Goal: Task Accomplishment & Management: Manage account settings

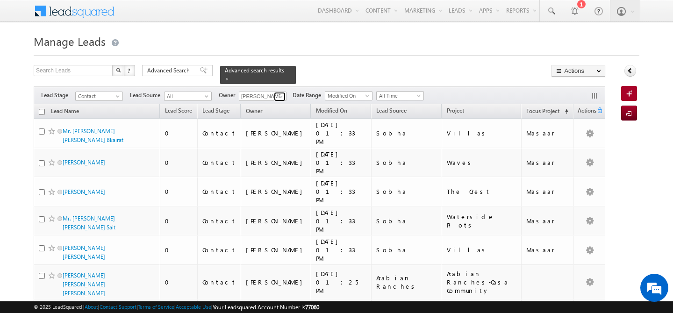
click at [280, 93] on span at bounding box center [280, 96] width 7 height 7
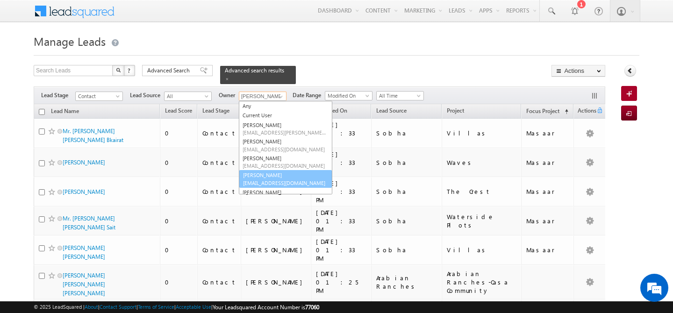
scroll to position [69, 0]
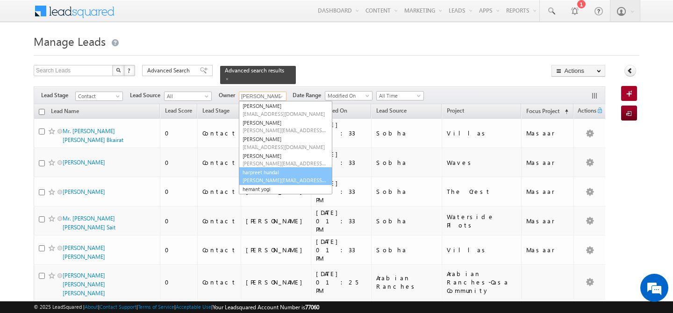
click at [284, 167] on link "[PERSON_NAME] [PERSON_NAME][EMAIL_ADDRESS][PERSON_NAME][DOMAIN_NAME]" at bounding box center [285, 176] width 93 height 18
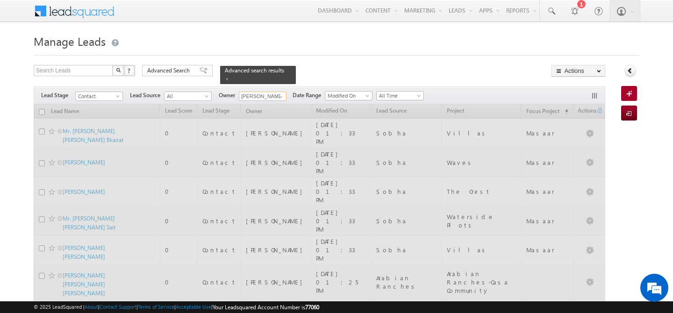
type input "harpreet hundal"
click at [170, 72] on span "Advanced Search" at bounding box center [169, 70] width 45 height 8
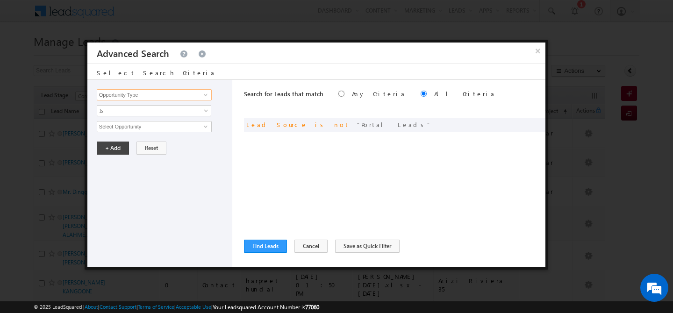
click at [156, 97] on input "Opportunity Type" at bounding box center [154, 94] width 115 height 11
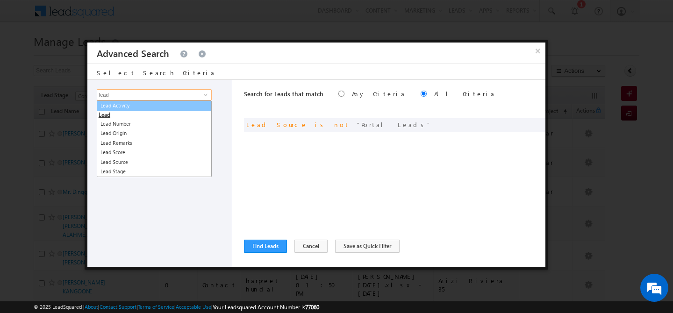
click at [163, 110] on link "Lead Activity" at bounding box center [154, 105] width 115 height 11
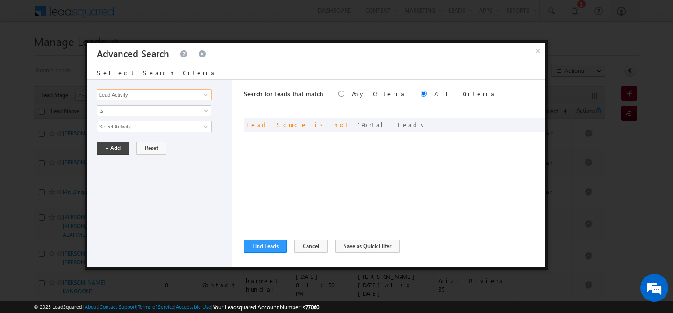
type input "Lead Activity"
click at [154, 123] on input "Select Activity" at bounding box center [154, 126] width 115 height 11
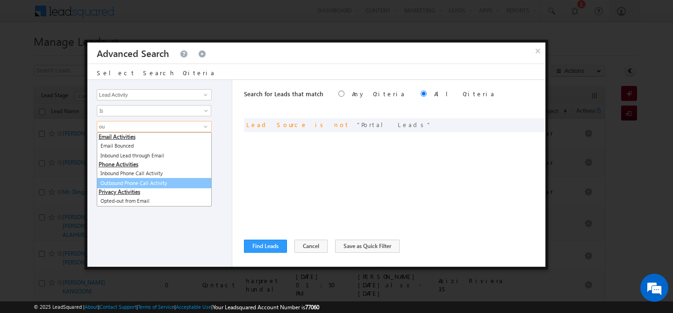
click at [161, 187] on link "Outbound Phone Call Activity" at bounding box center [154, 183] width 115 height 11
type input "Outbound Phone Call Activity"
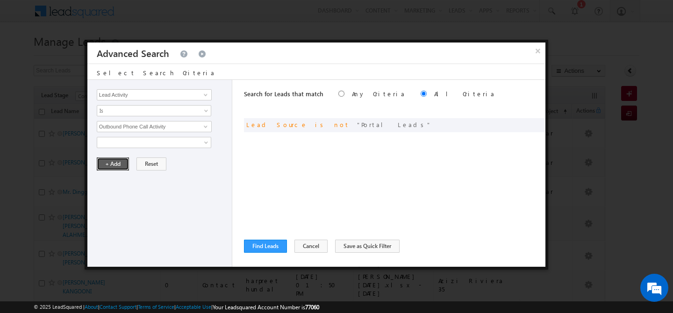
click at [114, 165] on button "+ Add" at bounding box center [113, 163] width 32 height 13
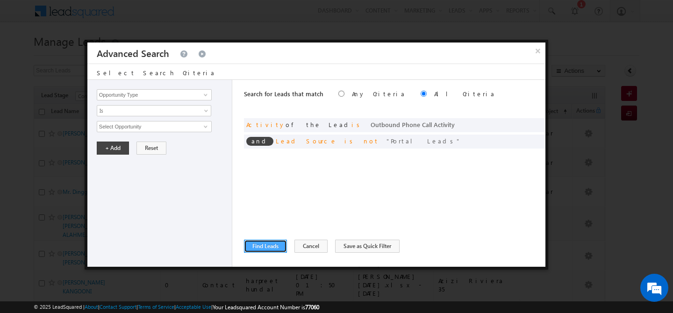
click at [272, 249] on button "Find Leads" at bounding box center [265, 246] width 43 height 13
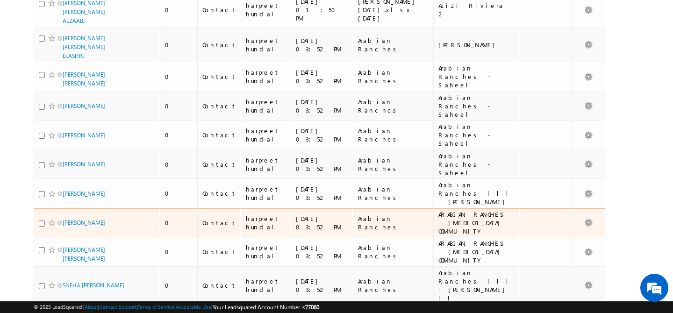
scroll to position [0, 0]
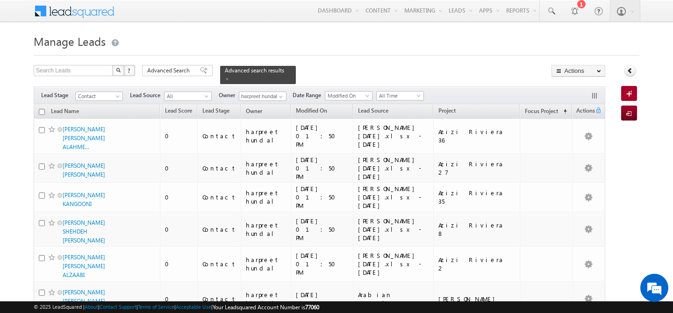
click at [42, 109] on input "checkbox" at bounding box center [42, 112] width 6 height 6
checkbox input "true"
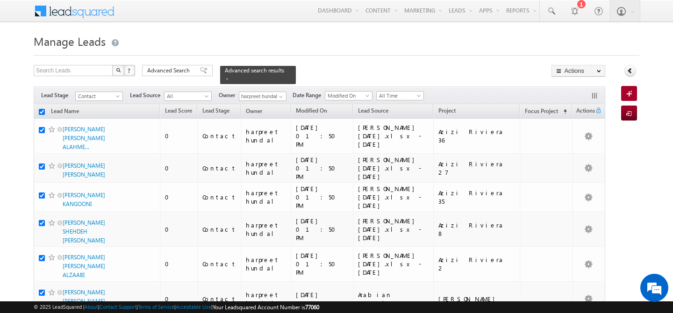
checkbox input "true"
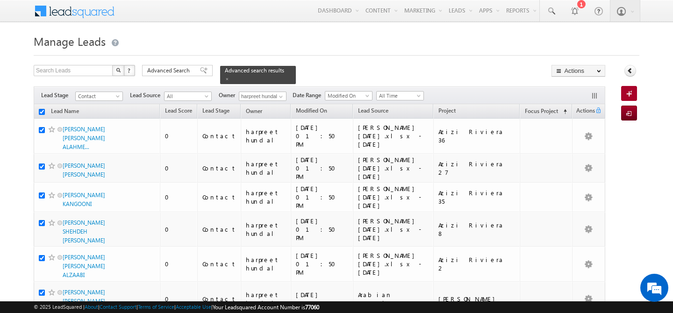
checkbox input "true"
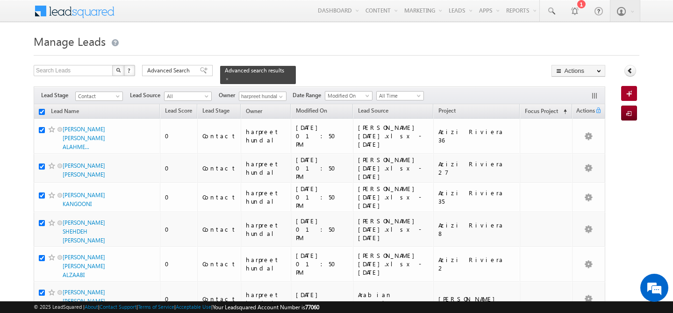
checkbox input "true"
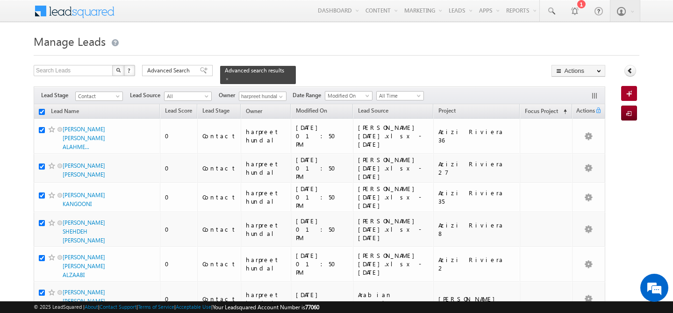
checkbox input "true"
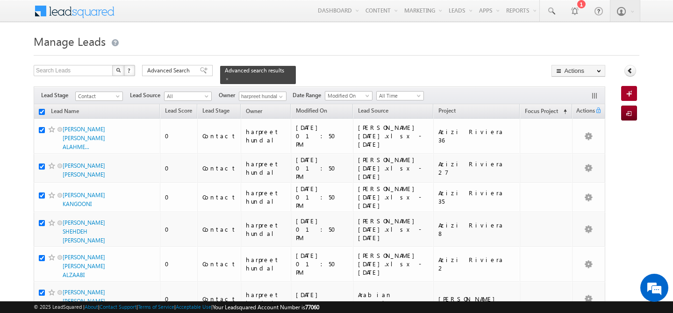
checkbox input "true"
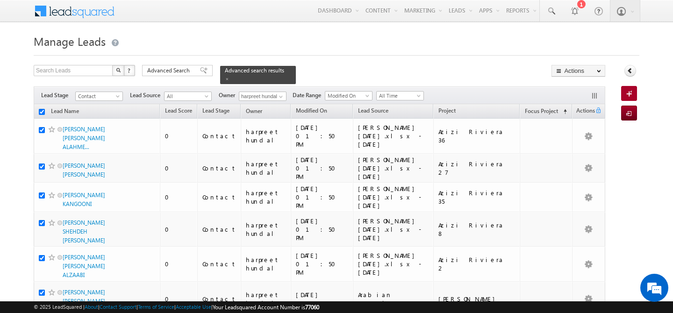
checkbox input "true"
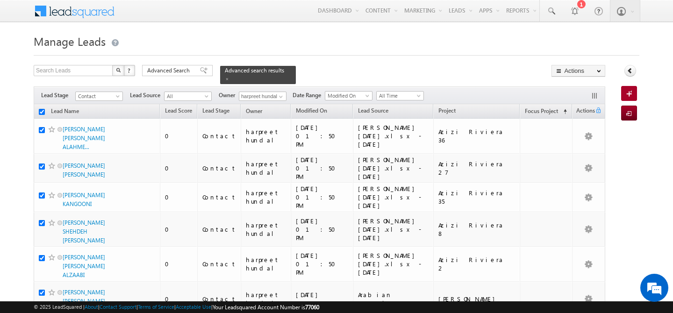
checkbox input "true"
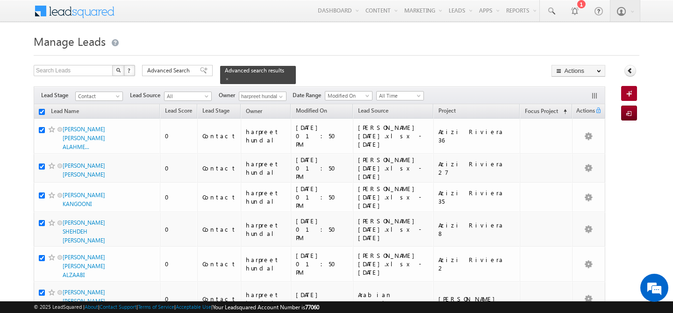
checkbox input "true"
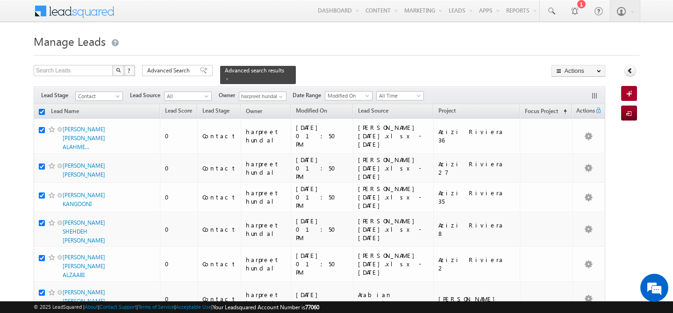
checkbox input "true"
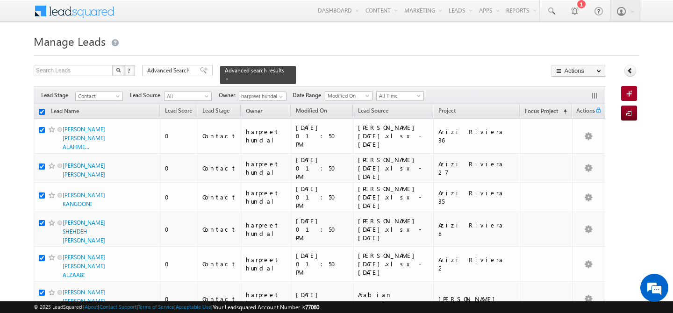
checkbox input "true"
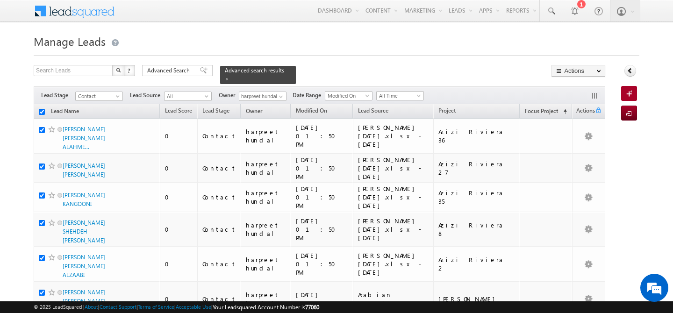
checkbox input "true"
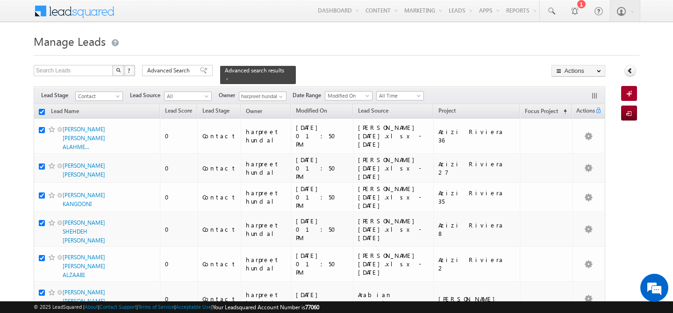
checkbox input "true"
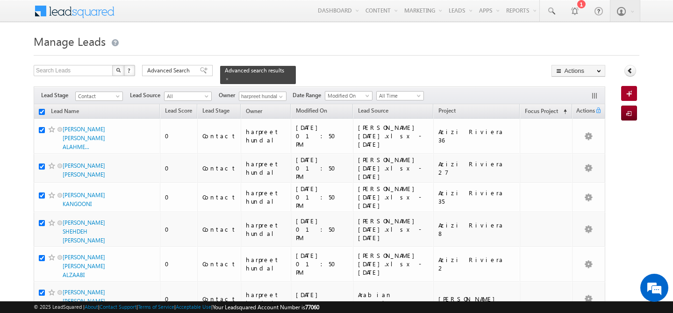
checkbox input "true"
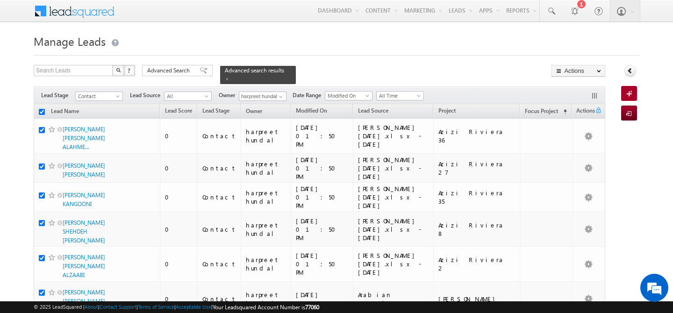
checkbox input "true"
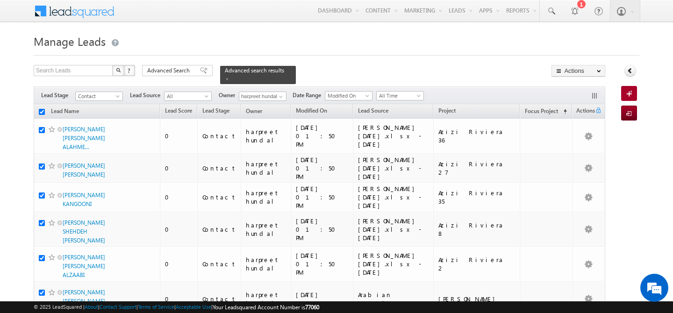
checkbox input "true"
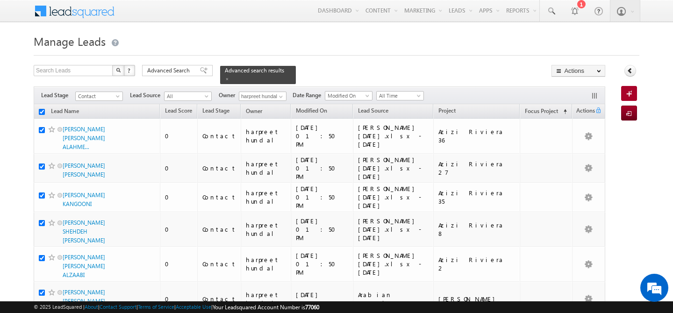
checkbox input "true"
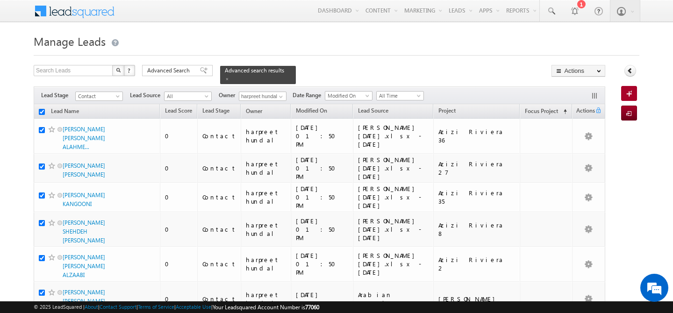
checkbox input "true"
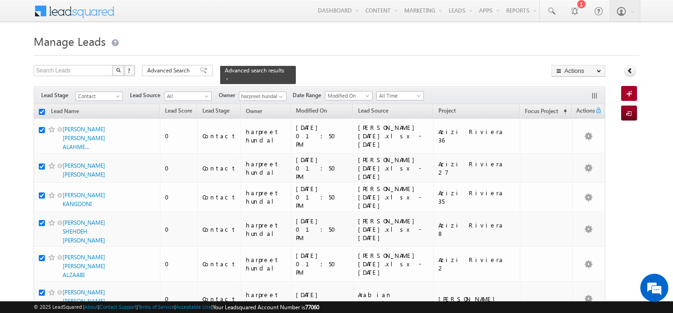
checkbox input "true"
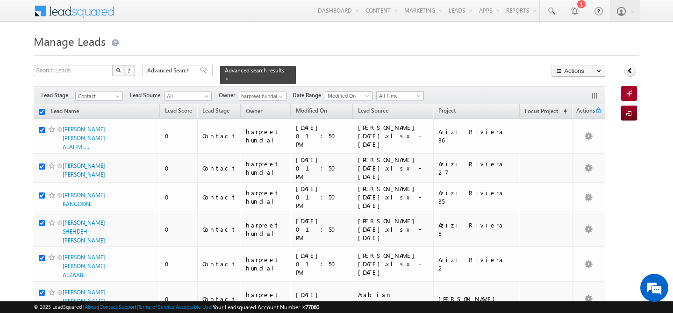
checkbox input "true"
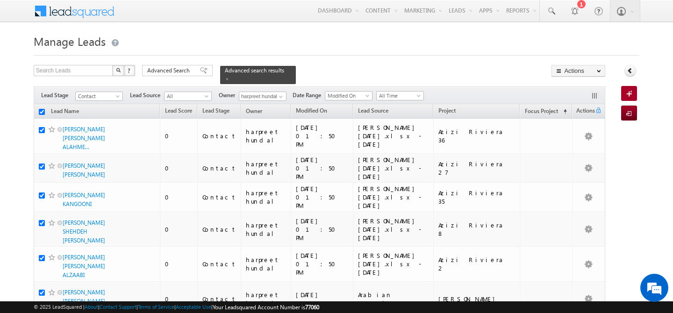
checkbox input "true"
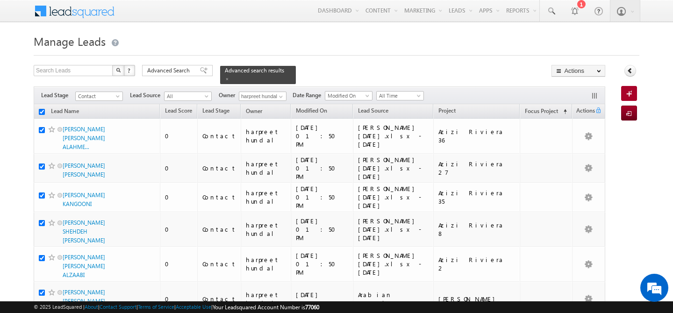
checkbox input "true"
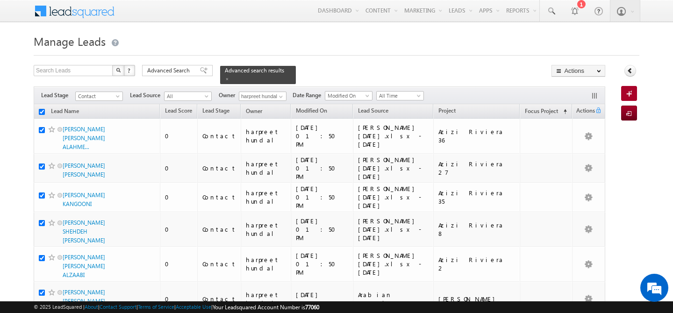
checkbox input "true"
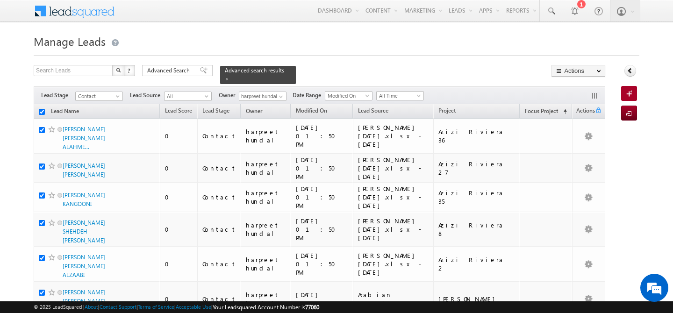
checkbox input "true"
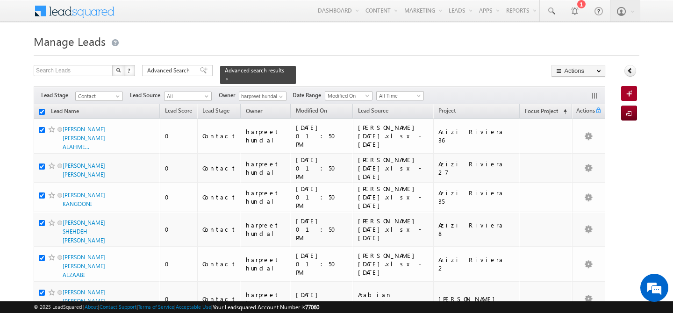
checkbox input "true"
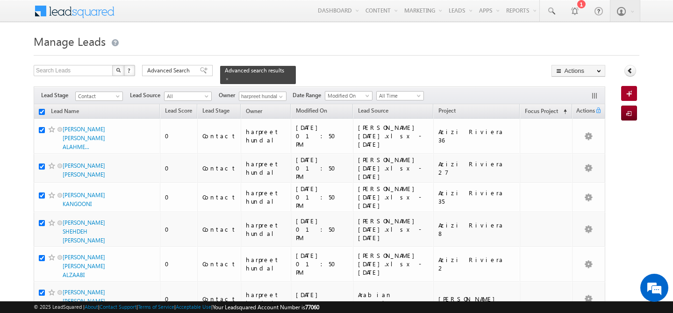
checkbox input "true"
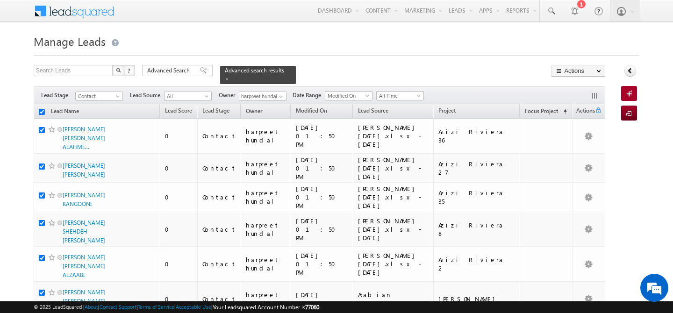
checkbox input "true"
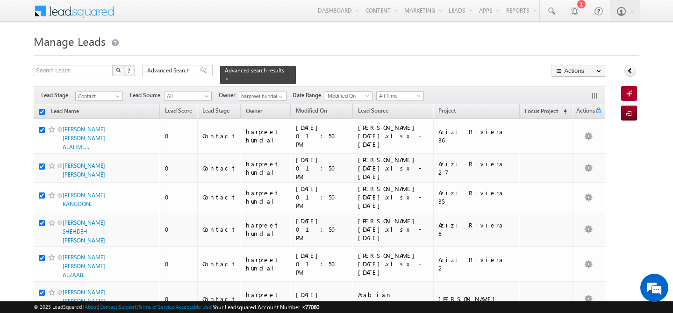
checkbox input "true"
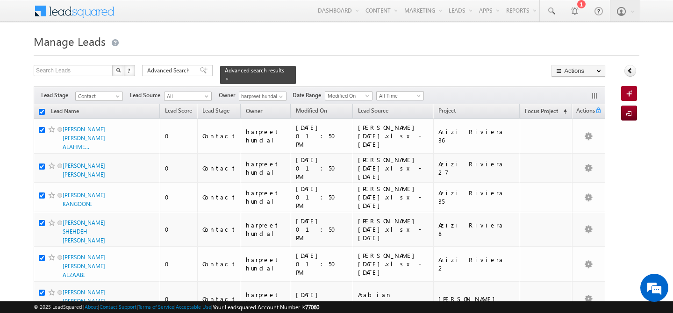
checkbox input "true"
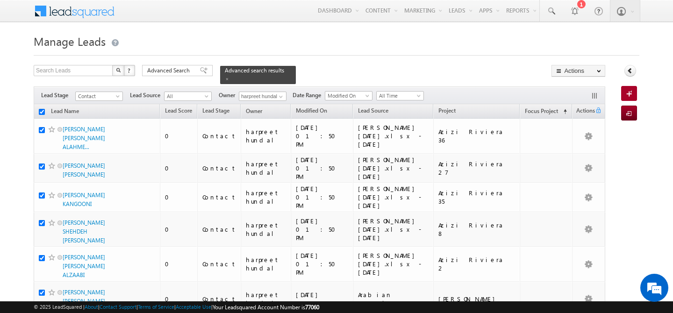
checkbox input "true"
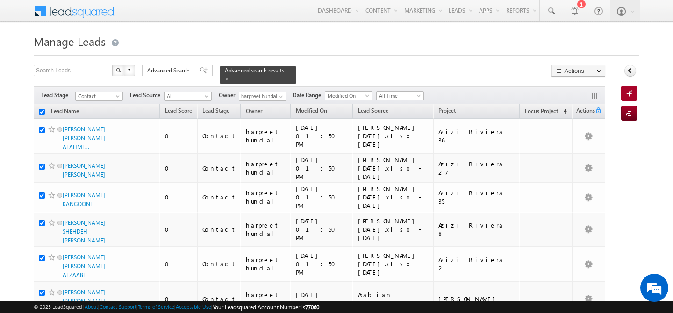
checkbox input "true"
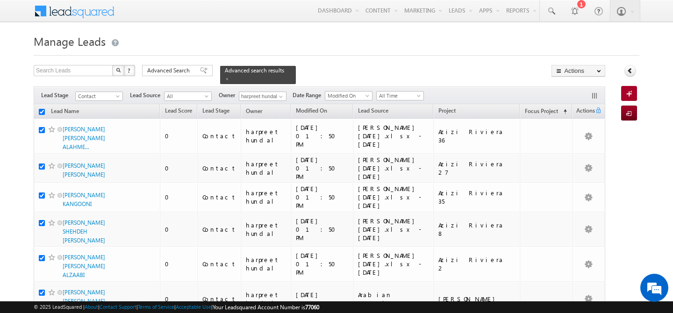
checkbox input "true"
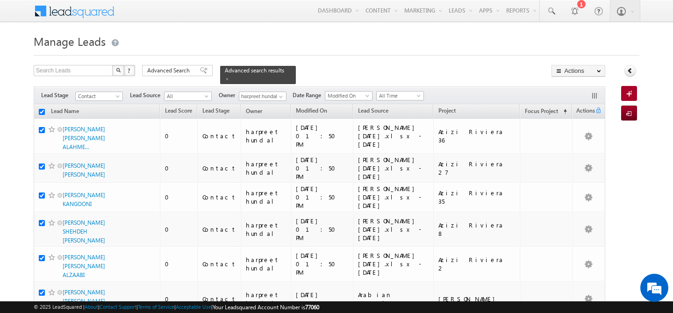
checkbox input "true"
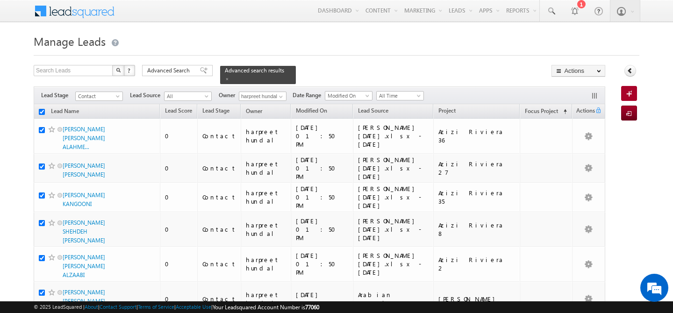
checkbox input "true"
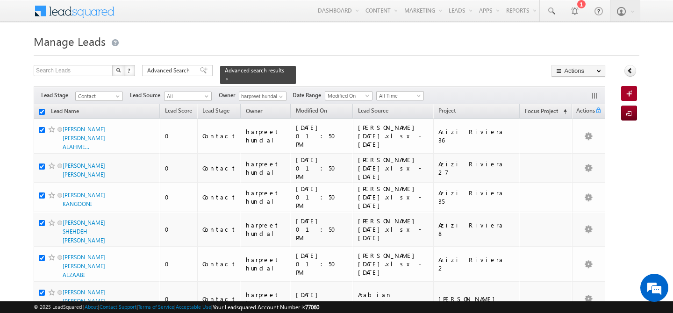
checkbox input "true"
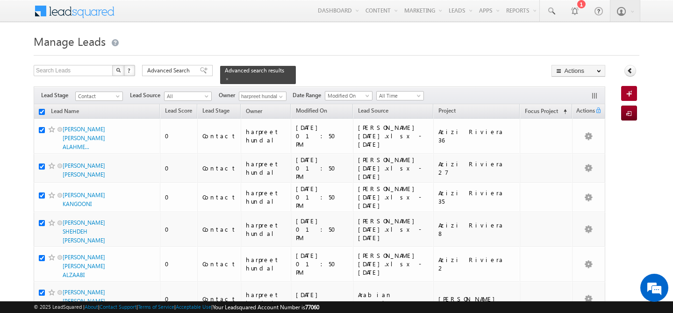
checkbox input "true"
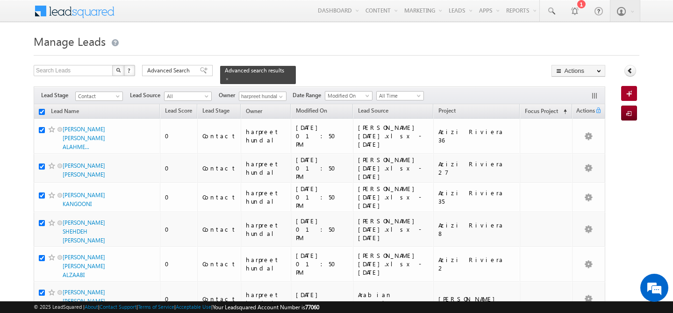
checkbox input "true"
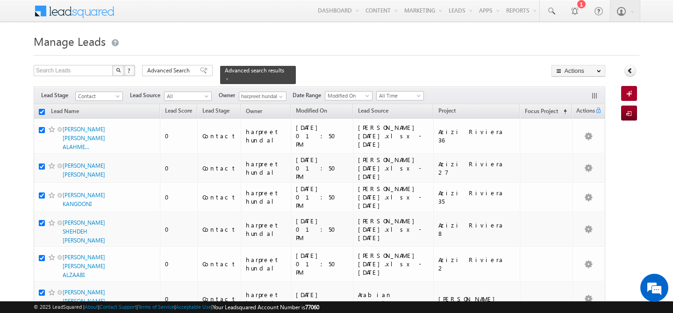
checkbox input "true"
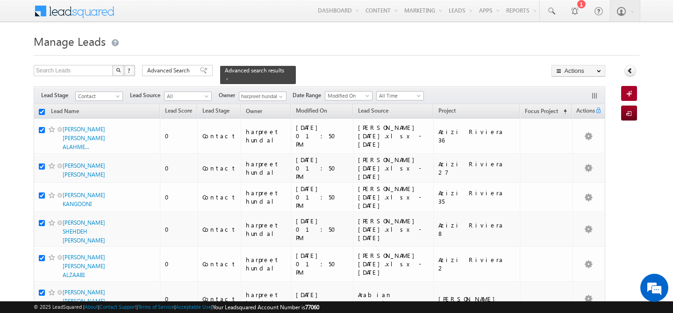
checkbox input "true"
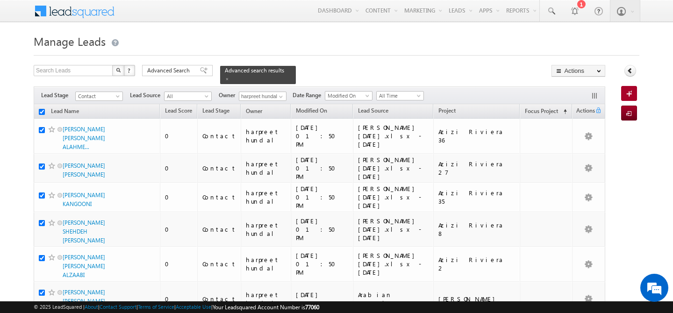
checkbox input "true"
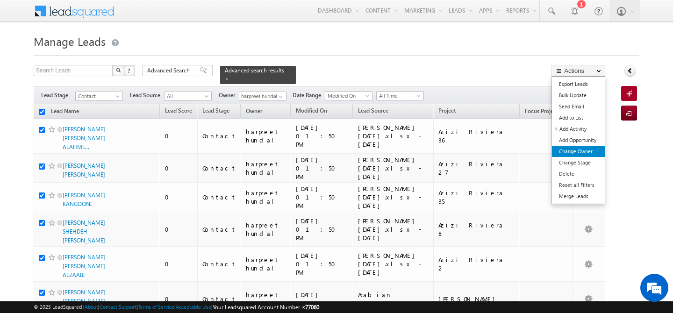
click at [590, 151] on link "Change Owner" at bounding box center [578, 151] width 53 height 11
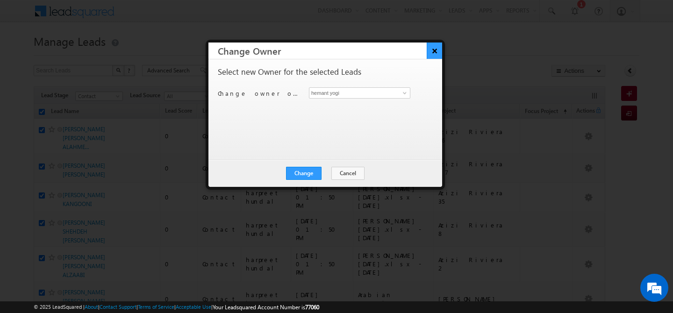
click at [433, 51] on button "×" at bounding box center [433, 51] width 15 height 16
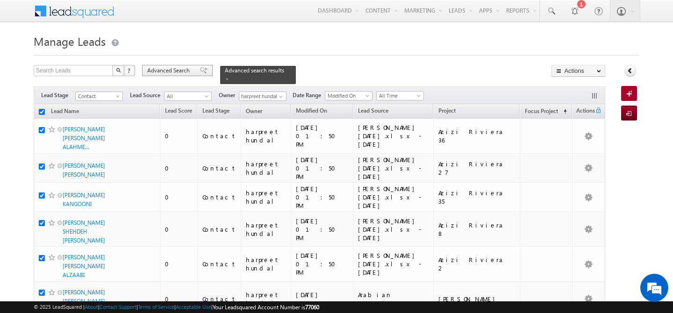
click at [157, 74] on span "Advanced Search" at bounding box center [169, 70] width 45 height 8
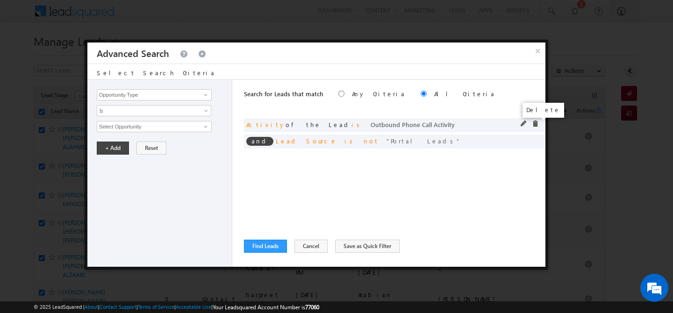
click at [536, 124] on span at bounding box center [535, 124] width 7 height 7
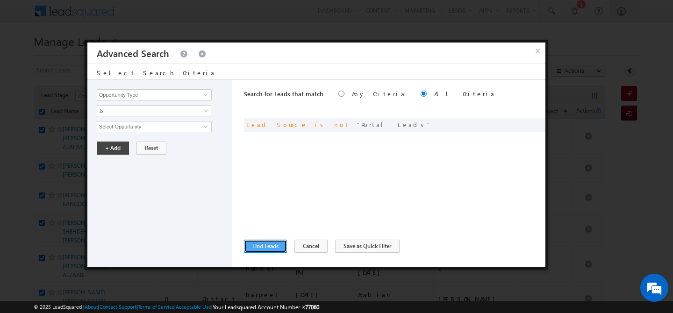
click at [270, 248] on button "Find Leads" at bounding box center [265, 246] width 43 height 13
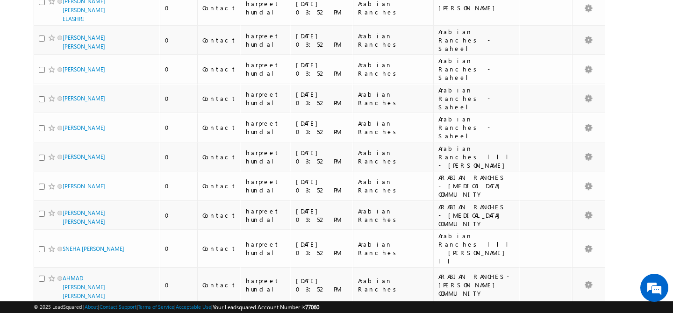
scroll to position [88, 0]
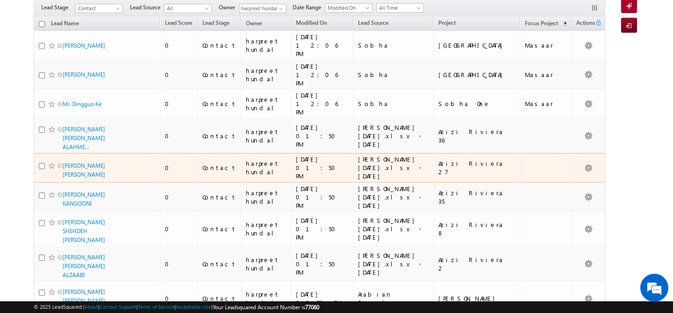
click at [386, 155] on div "[PERSON_NAME] [DATE].xlsx - [DATE]" at bounding box center [393, 167] width 71 height 25
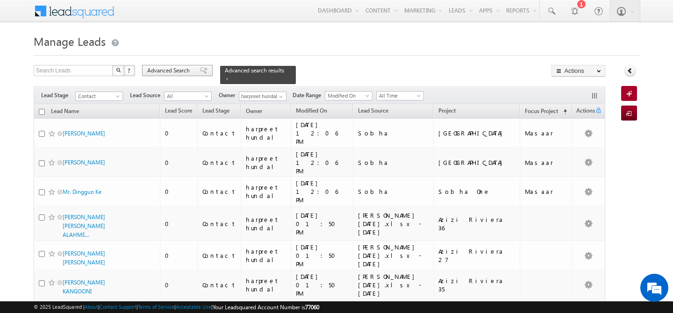
click at [151, 66] on span "Advanced Search" at bounding box center [169, 70] width 45 height 8
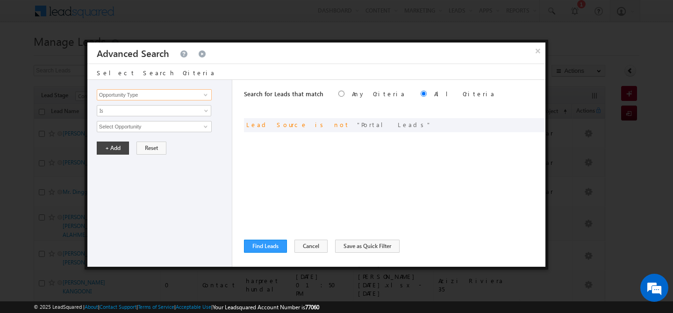
click at [149, 93] on input "Opportunity Type" at bounding box center [154, 94] width 115 height 11
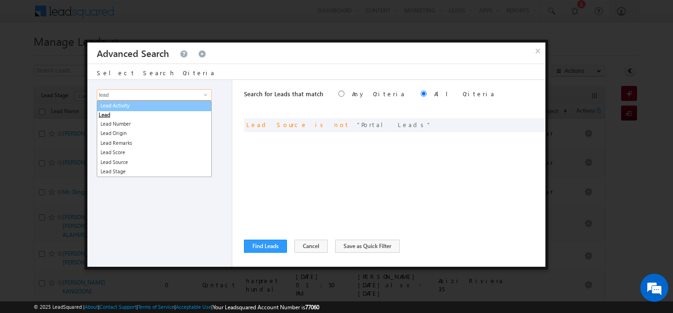
click at [153, 103] on link "Lead Activity" at bounding box center [154, 105] width 115 height 11
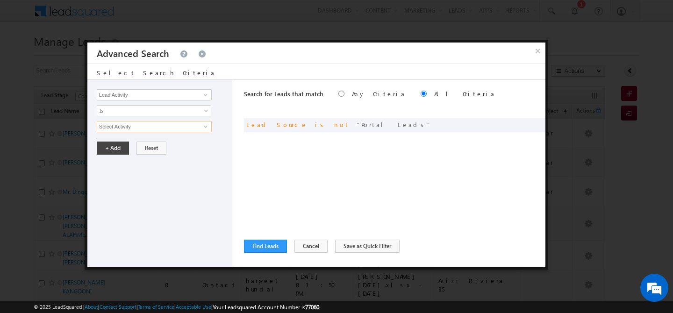
click at [135, 126] on input "Select Activity" at bounding box center [154, 126] width 115 height 11
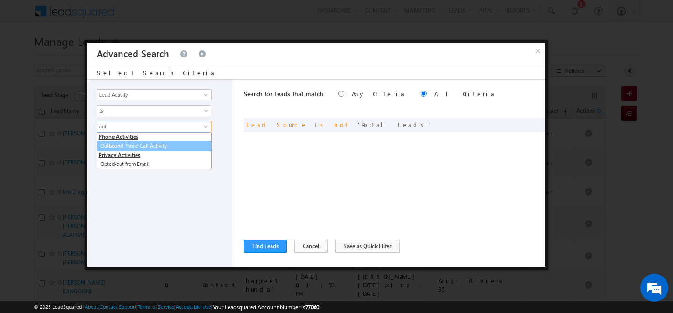
click at [146, 149] on link "Outbound Phone Call Activity" at bounding box center [154, 146] width 115 height 11
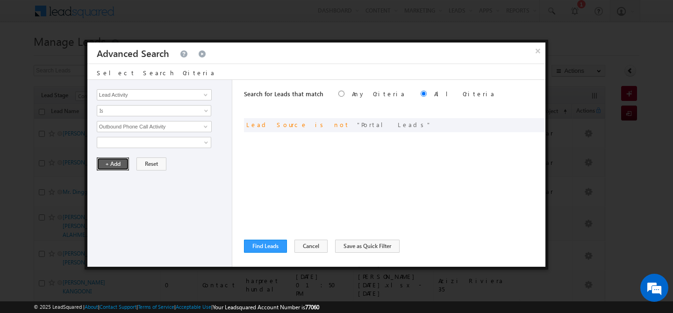
click at [117, 164] on button "+ Add" at bounding box center [113, 163] width 32 height 13
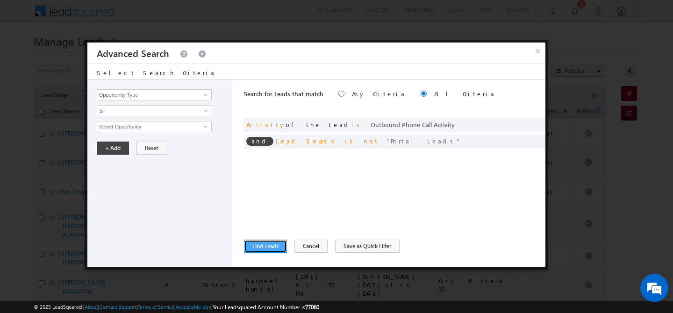
click at [262, 249] on button "Find Leads" at bounding box center [265, 246] width 43 height 13
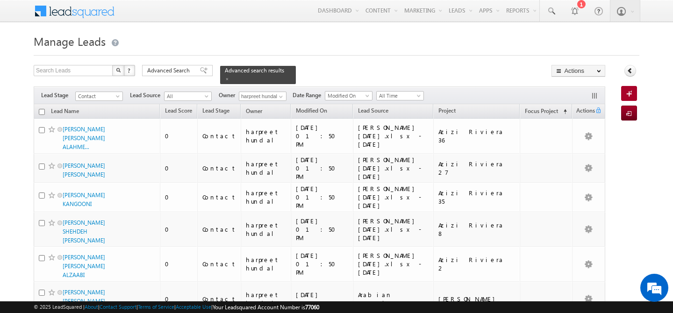
click at [41, 109] on input "checkbox" at bounding box center [42, 112] width 6 height 6
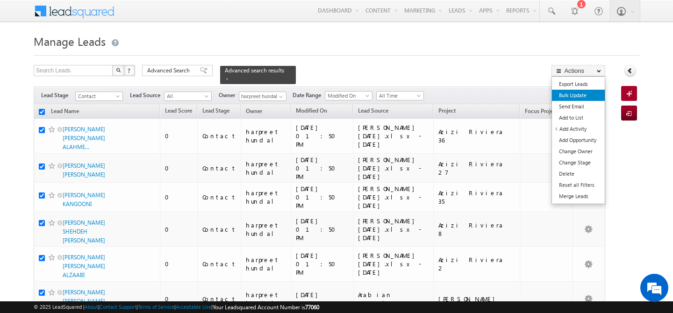
click at [578, 98] on link "Bulk Update" at bounding box center [578, 95] width 53 height 11
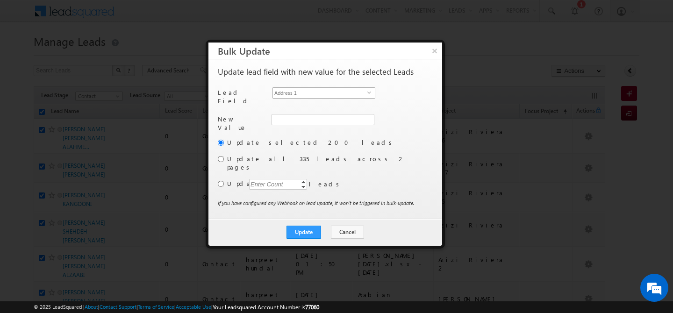
click at [348, 95] on span "Address 1" at bounding box center [320, 93] width 94 height 10
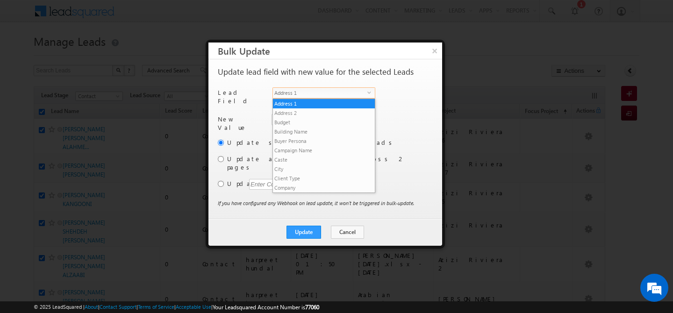
scroll to position [355, 0]
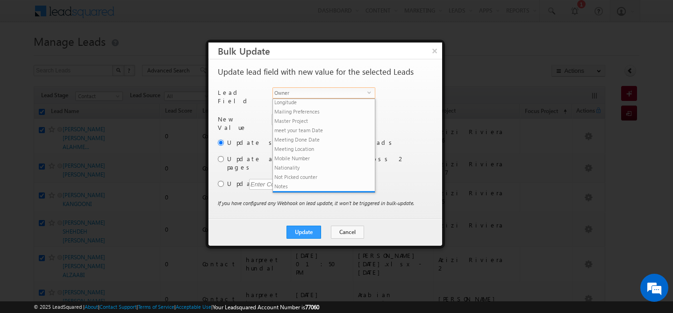
click at [348, 91] on span "Owner" at bounding box center [320, 93] width 94 height 10
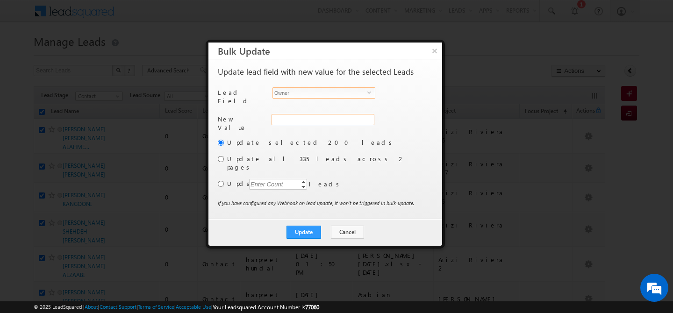
click at [319, 118] on div "Address 1" at bounding box center [321, 124] width 101 height 21
click at [319, 118] on input "hemant yogi" at bounding box center [322, 119] width 102 height 11
click at [318, 125] on link "[PERSON_NAME] [PERSON_NAME][EMAIL_ADDRESS][PERSON_NAME][DOMAIN_NAME]" at bounding box center [322, 134] width 102 height 18
click at [267, 156] on label "Update all 335 leads across 2 pages" at bounding box center [329, 163] width 204 height 17
click at [223, 156] on input "radio" at bounding box center [221, 159] width 6 height 6
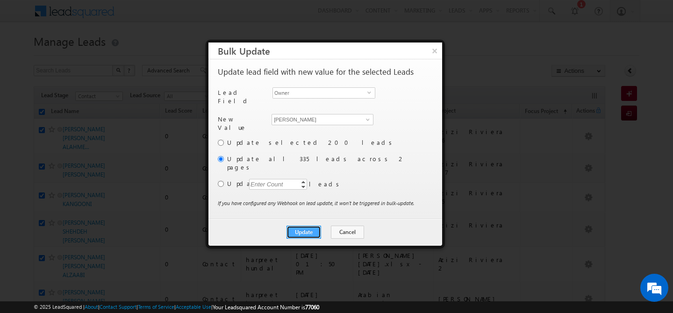
click at [297, 226] on button "Update" at bounding box center [303, 232] width 35 height 13
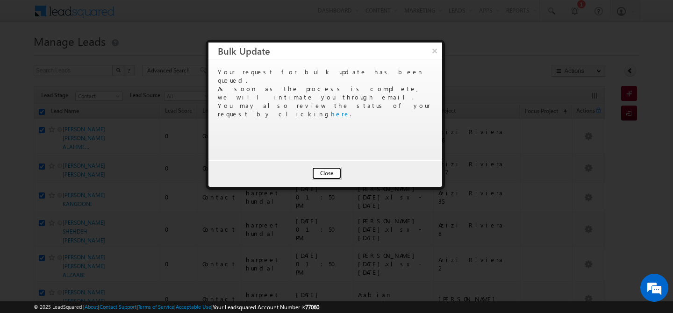
click at [324, 176] on button "Close" at bounding box center [327, 173] width 30 height 13
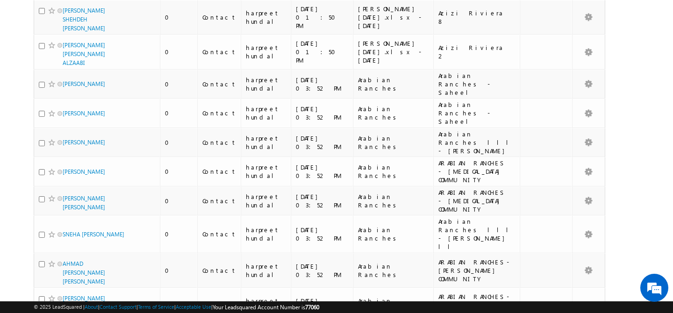
scroll to position [0, 0]
